Goal: Find specific page/section: Find specific page/section

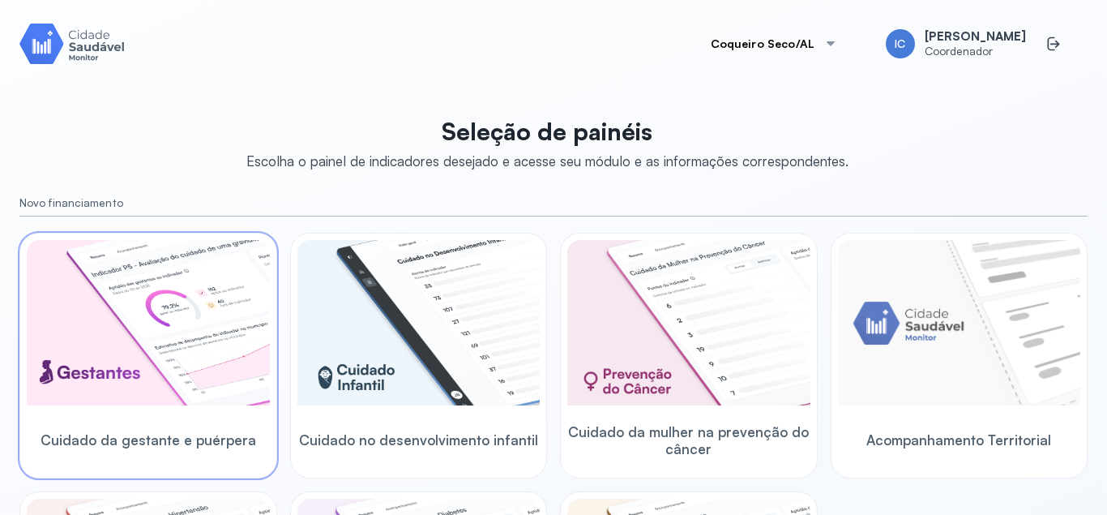
click at [183, 358] on img at bounding box center [148, 322] width 243 height 165
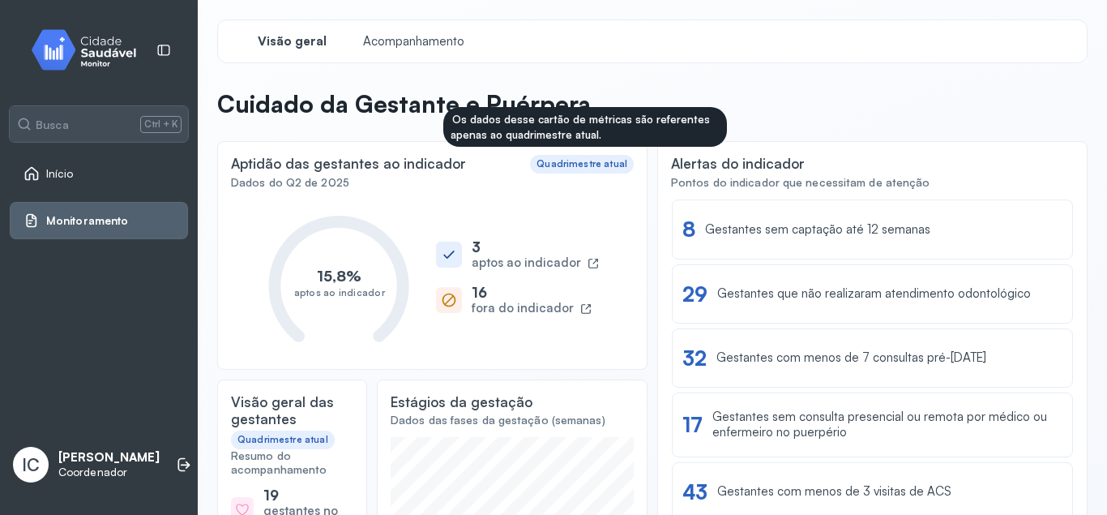
click at [587, 168] on div "Quadrimestre atual" at bounding box center [582, 163] width 91 height 11
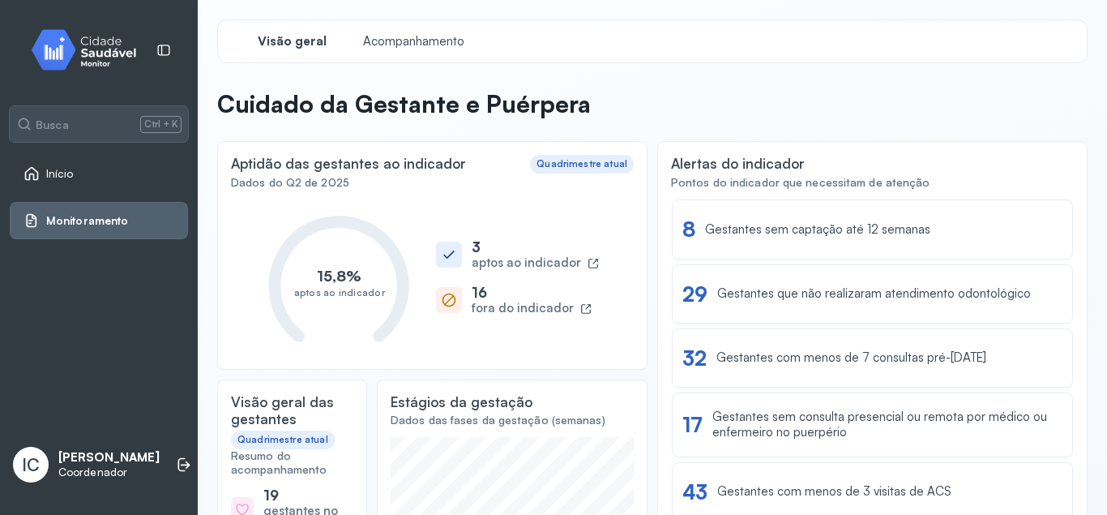
click at [298, 41] on span "Visão geral" at bounding box center [292, 41] width 69 height 15
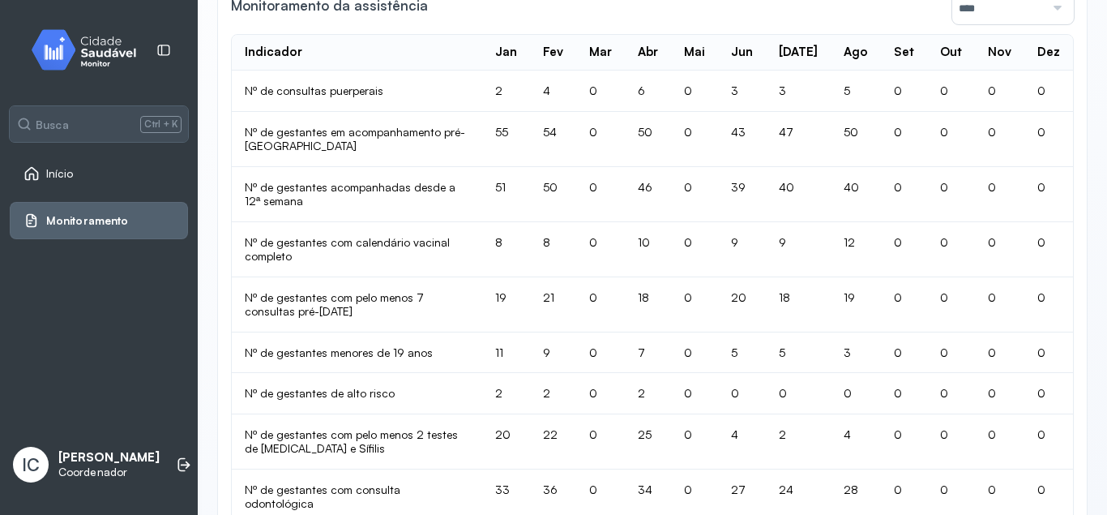
scroll to position [1128, 0]
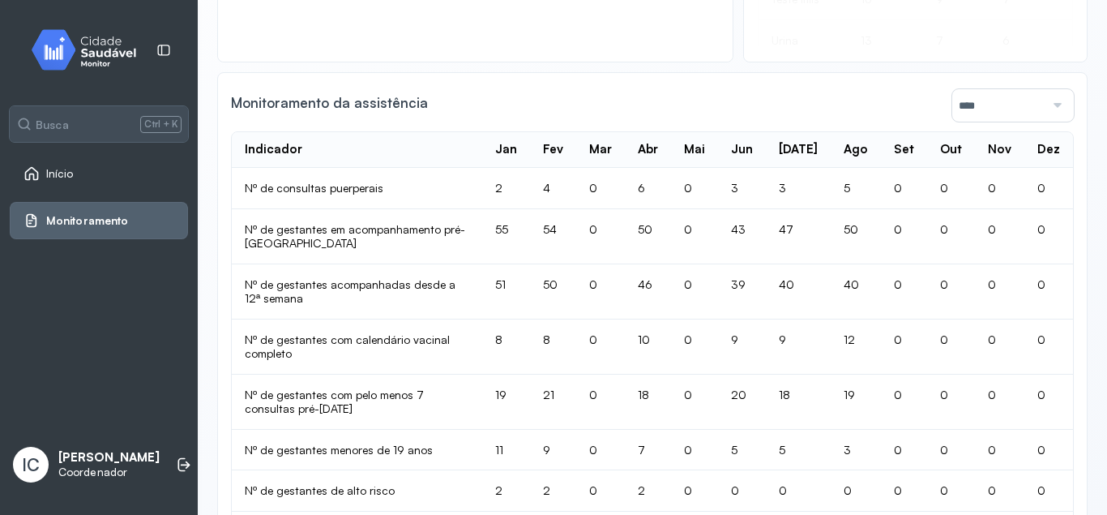
click at [1053, 96] on div at bounding box center [1054, 105] width 19 height 32
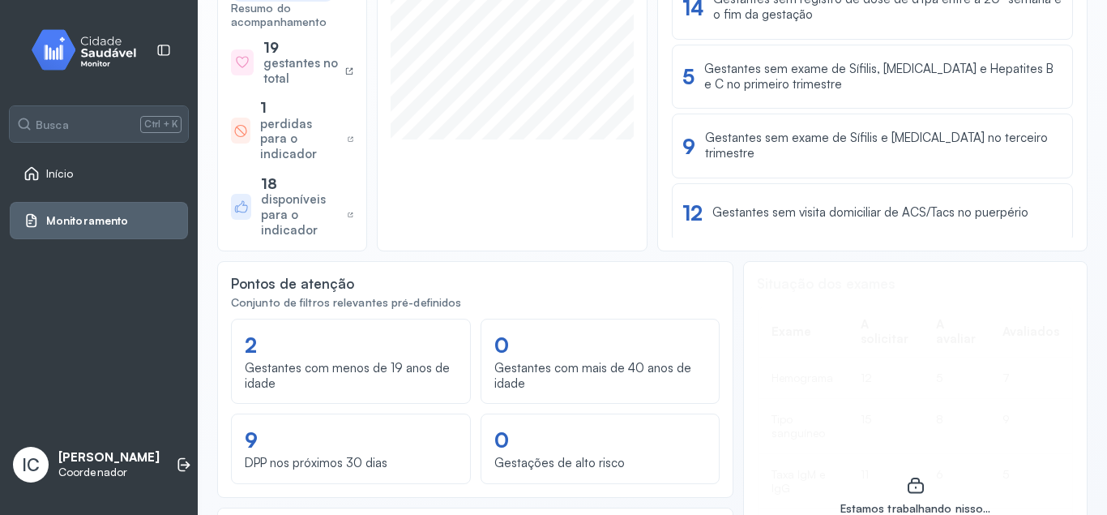
scroll to position [0, 0]
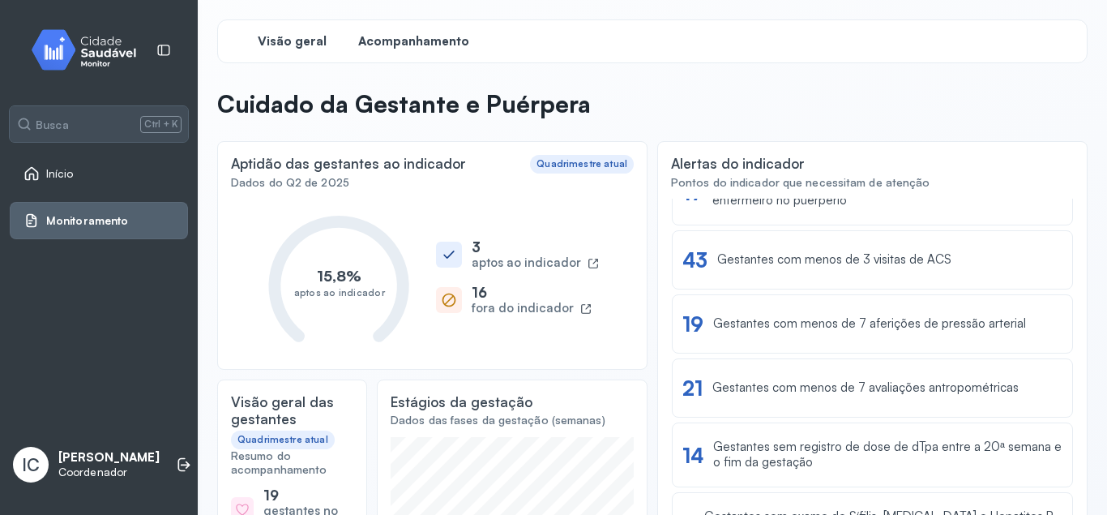
click at [443, 31] on div "Acompanhamento" at bounding box center [414, 41] width 122 height 29
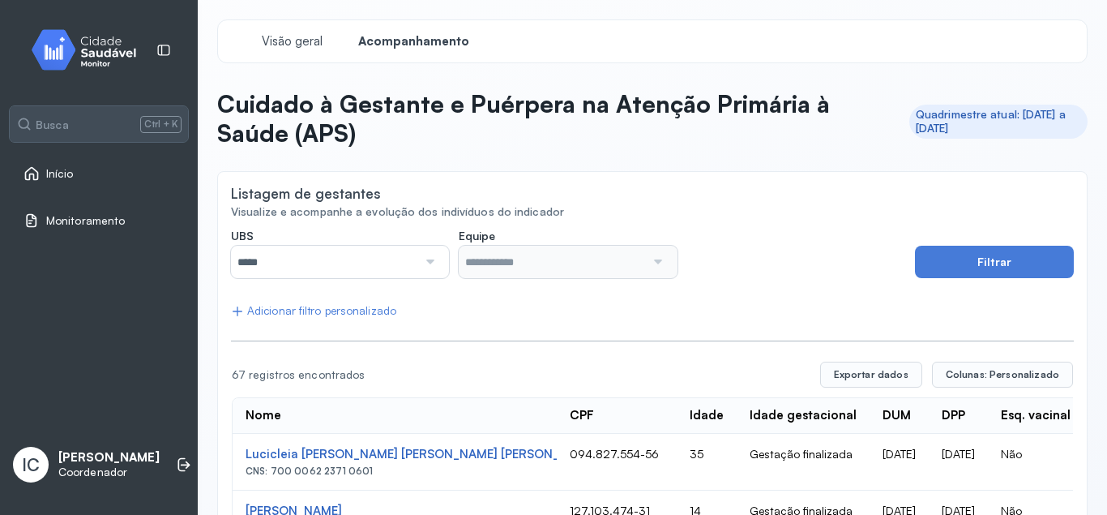
click at [433, 268] on div at bounding box center [428, 262] width 22 height 32
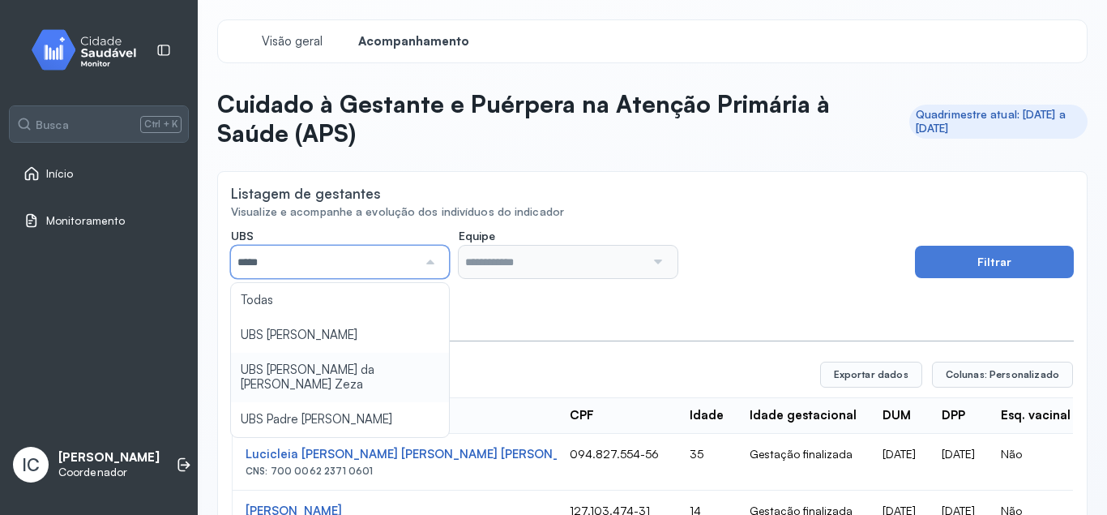
type input "*****"
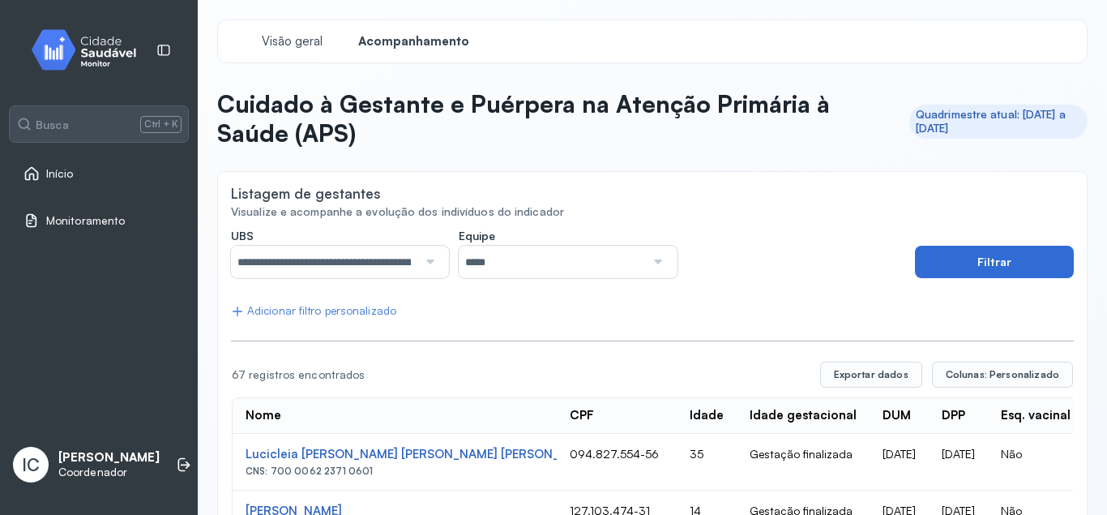
click at [955, 259] on button "Filtrar" at bounding box center [994, 262] width 159 height 32
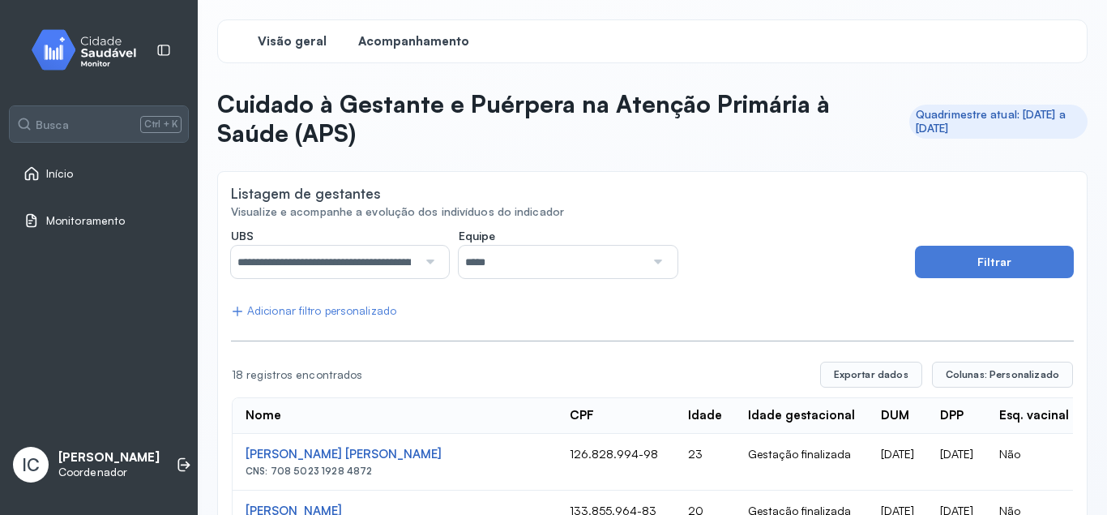
click at [294, 44] on span "Visão geral" at bounding box center [292, 41] width 69 height 15
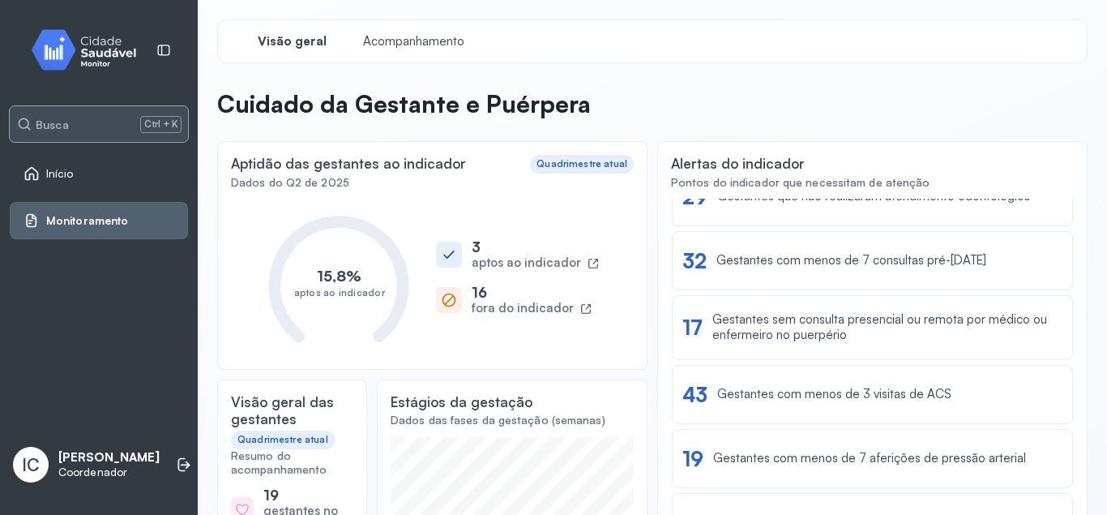
click at [85, 118] on div "Busca Ctrl + K" at bounding box center [99, 124] width 178 height 36
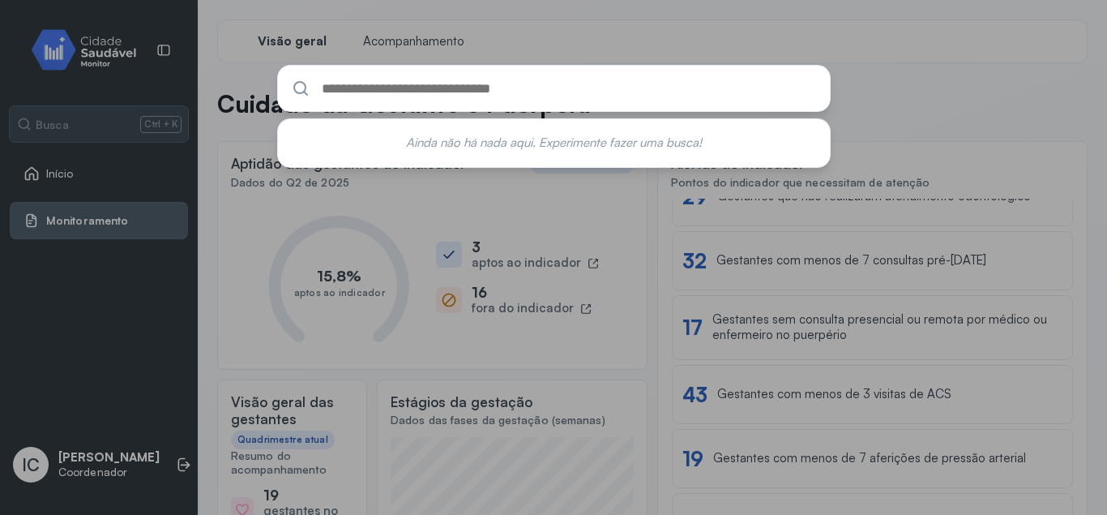
click at [970, 111] on div "Ainda não há nada aqui. Experimente fazer uma busca!" at bounding box center [553, 257] width 1107 height 515
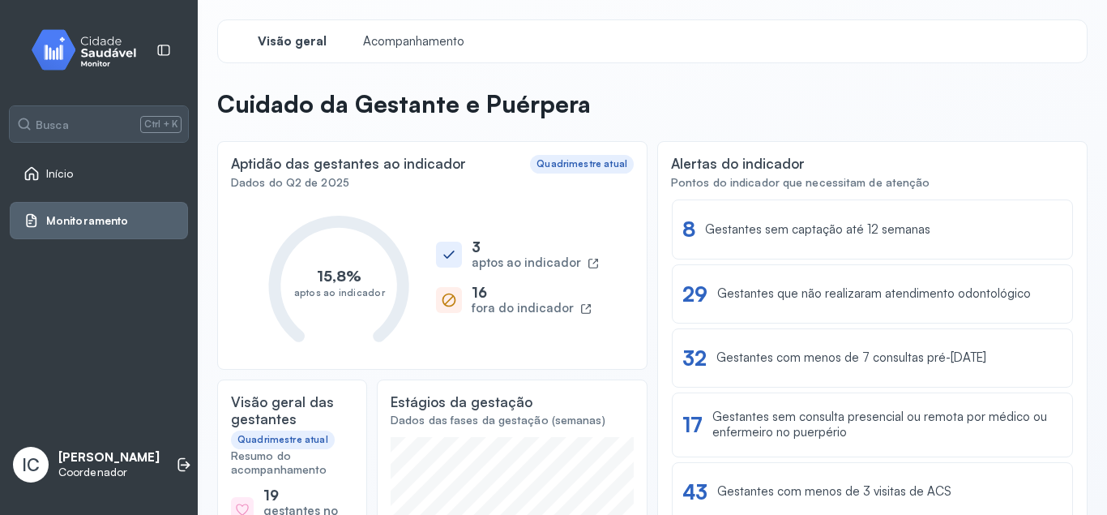
click at [593, 269] on icon at bounding box center [593, 263] width 11 height 11
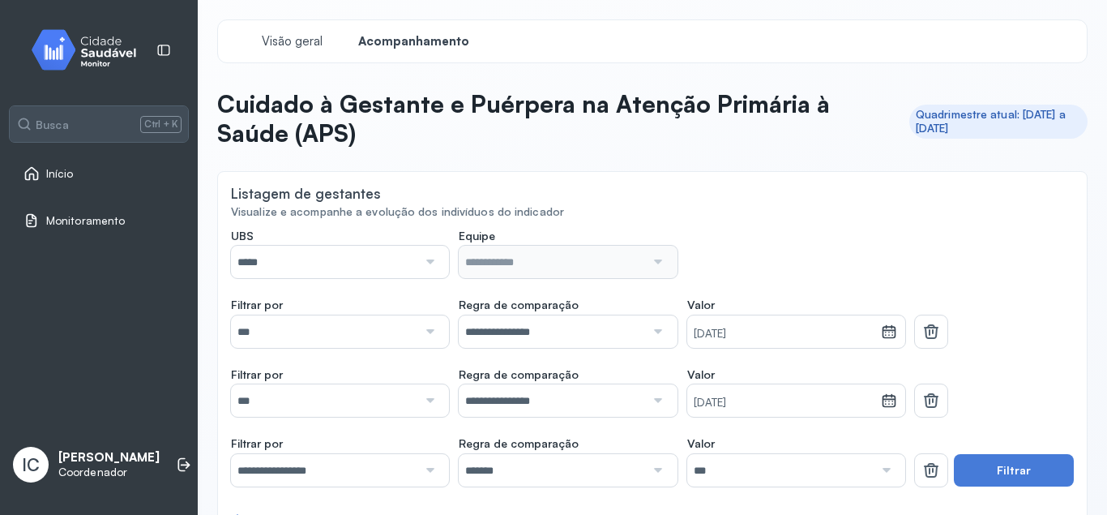
click at [443, 265] on div "*****" at bounding box center [340, 262] width 218 height 32
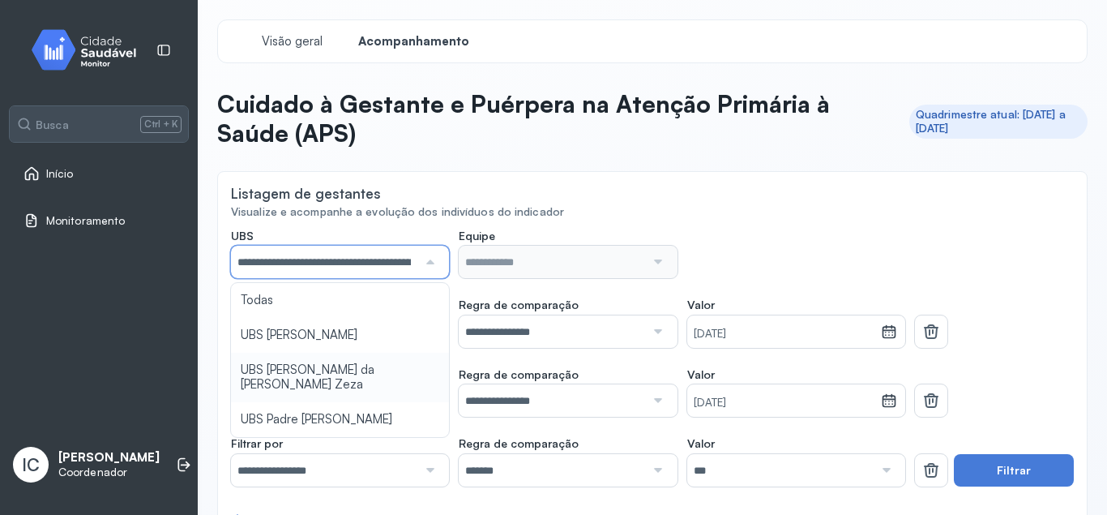
type input "*****"
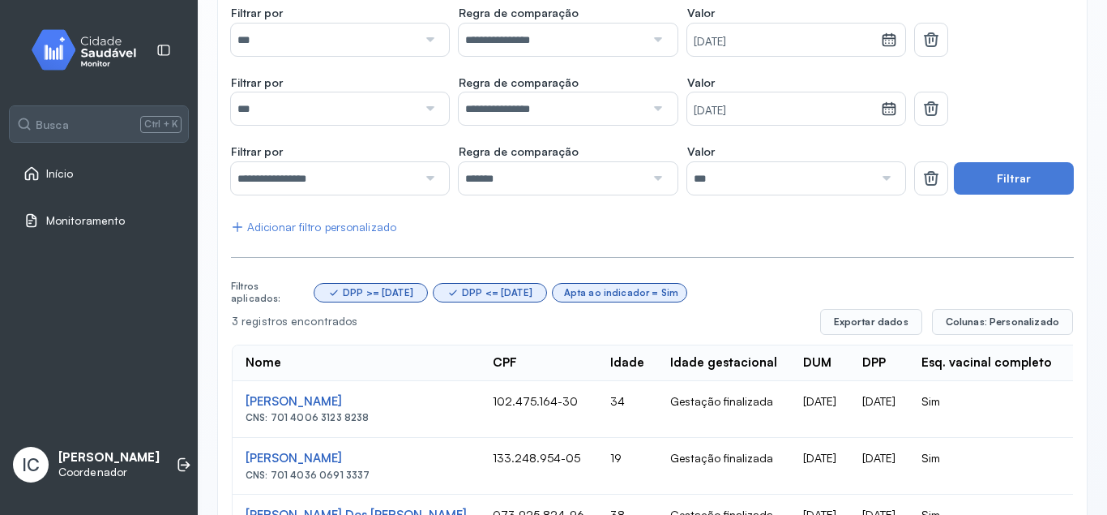
scroll to position [362, 0]
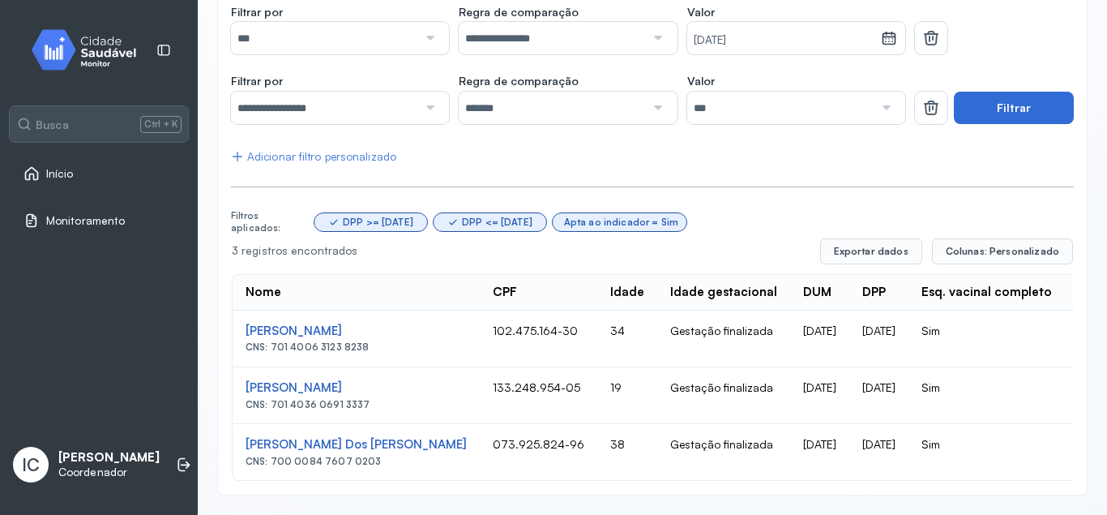
click at [1003, 114] on button "Filtrar" at bounding box center [1014, 108] width 120 height 32
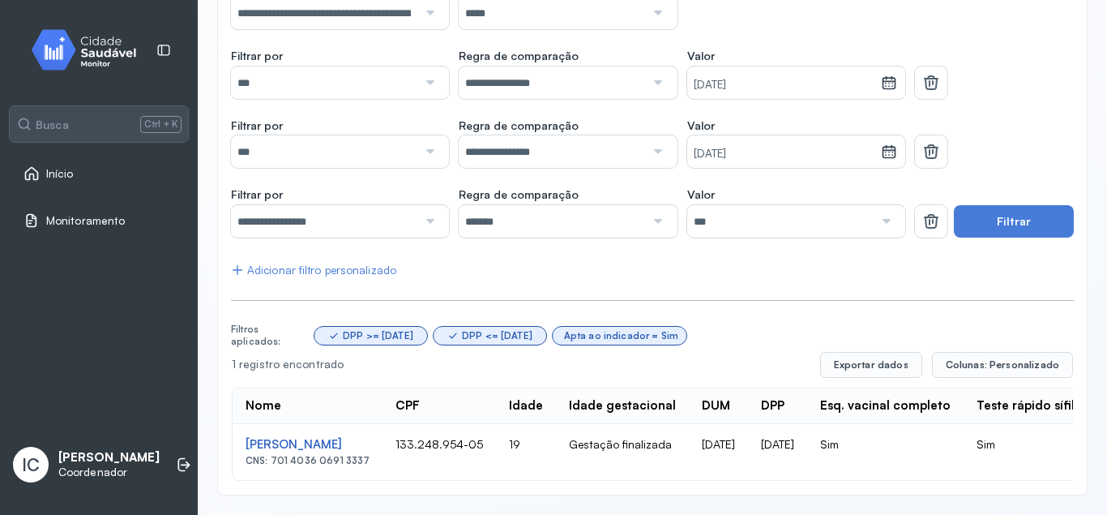
scroll to position [0, 0]
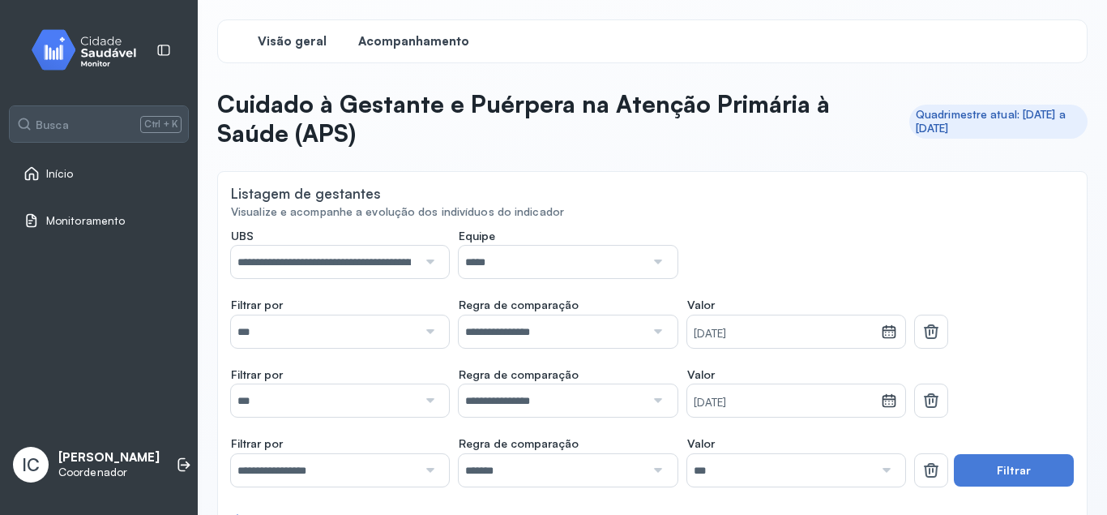
click at [306, 41] on span "Visão geral" at bounding box center [292, 41] width 69 height 15
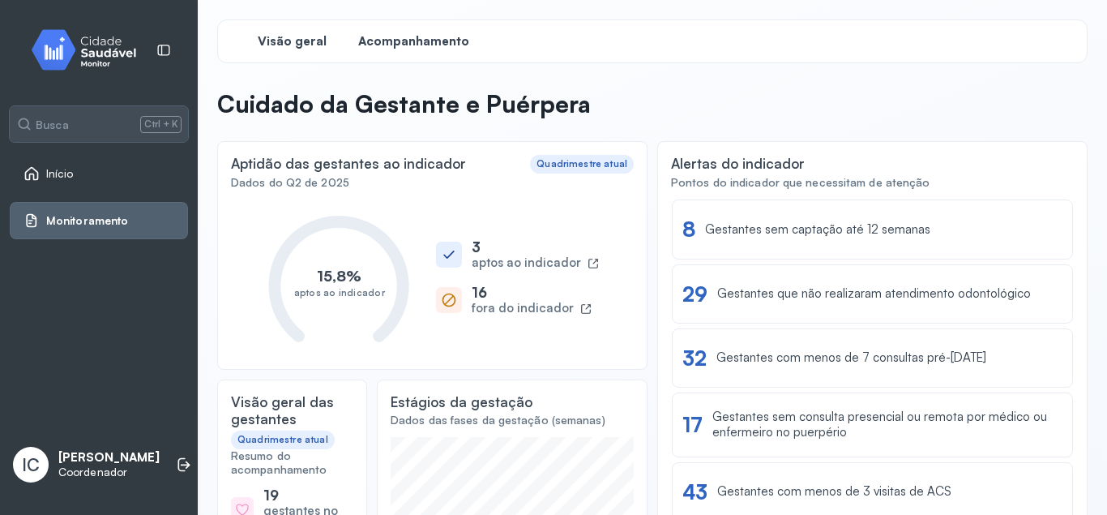
click at [396, 38] on span "Acompanhamento" at bounding box center [413, 41] width 111 height 15
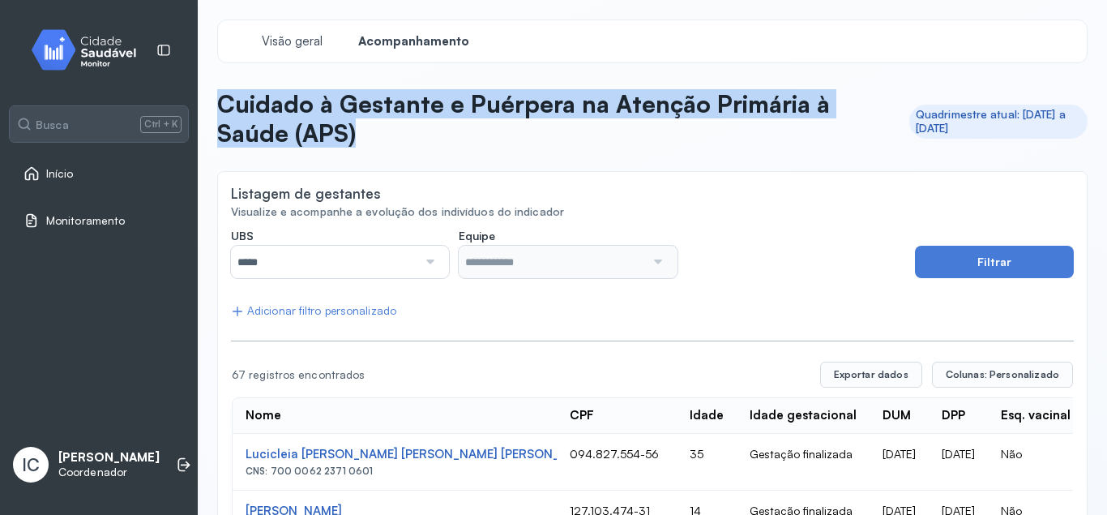
drag, startPoint x: 218, startPoint y: 103, endPoint x: 715, endPoint y: 144, distance: 498.6
click at [715, 144] on p "Cuidado à Gestante e Puérpera na Atenção Primária à Saúde (APS)" at bounding box center [556, 118] width 679 height 59
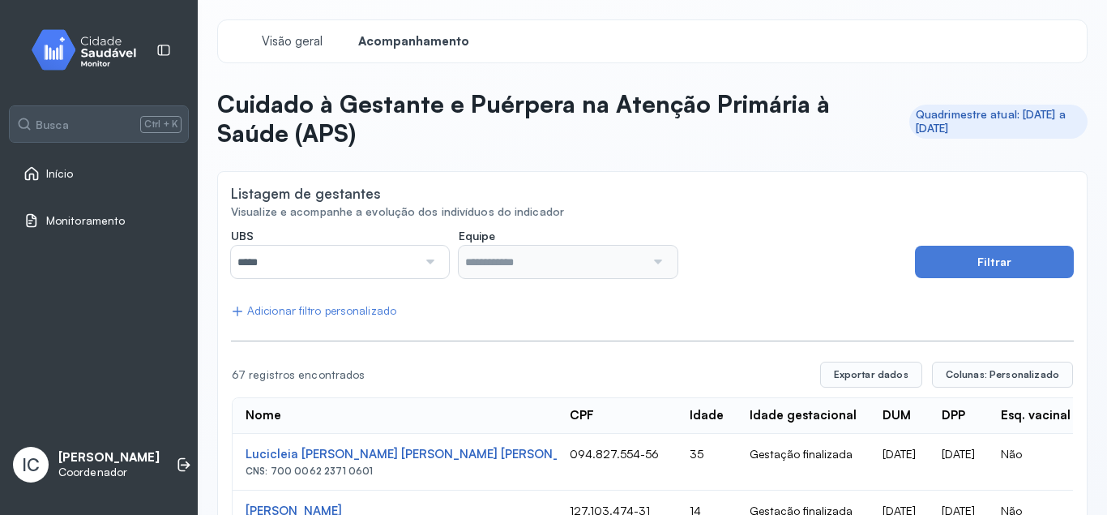
click at [433, 259] on div at bounding box center [428, 262] width 22 height 32
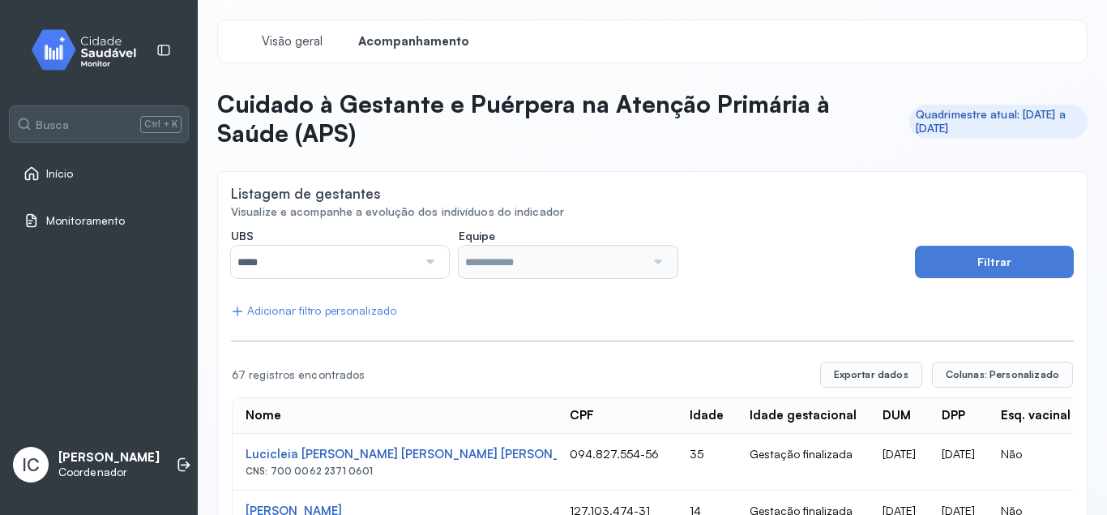
click at [658, 259] on div at bounding box center [656, 262] width 22 height 32
